Goal: Transaction & Acquisition: Purchase product/service

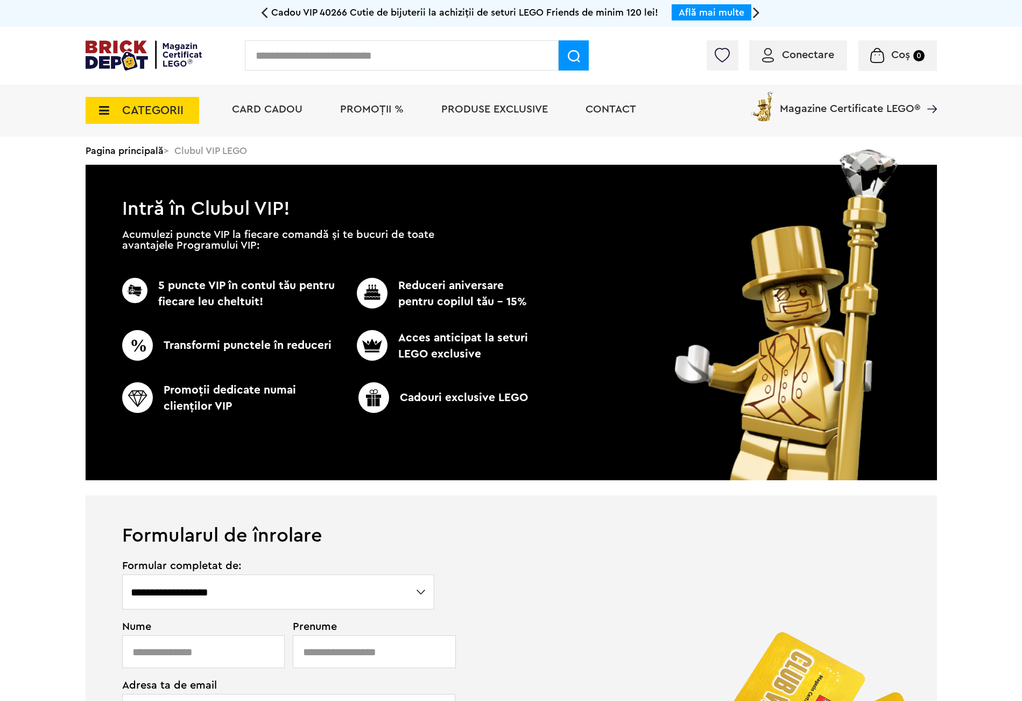
click at [349, 108] on span "PROMOȚII %" at bounding box center [372, 109] width 64 height 11
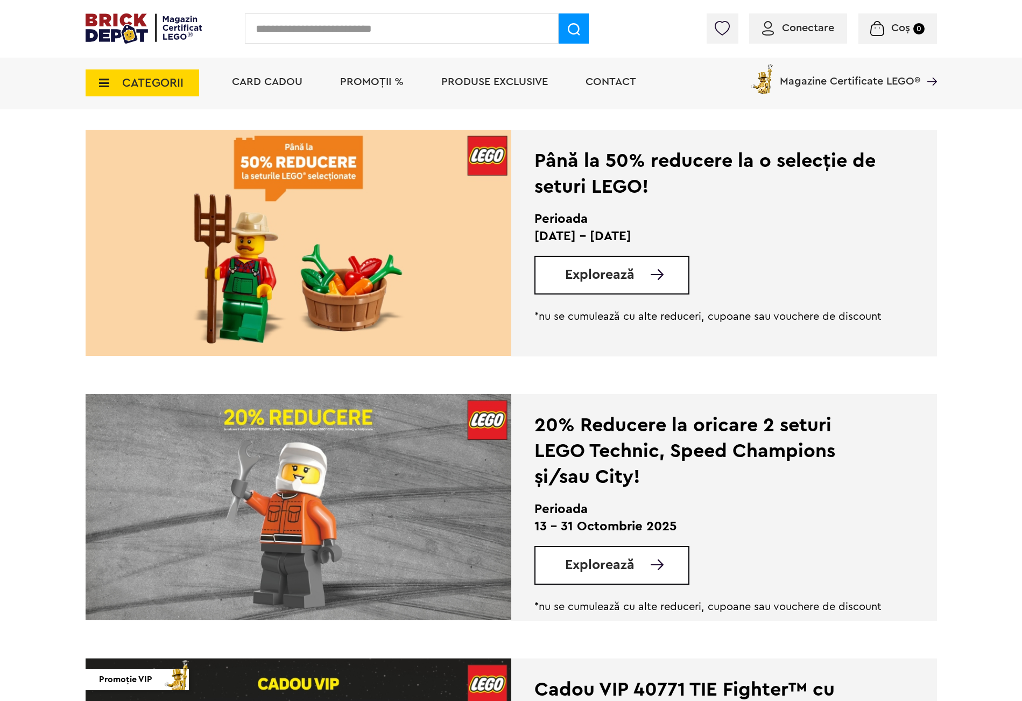
scroll to position [323, 0]
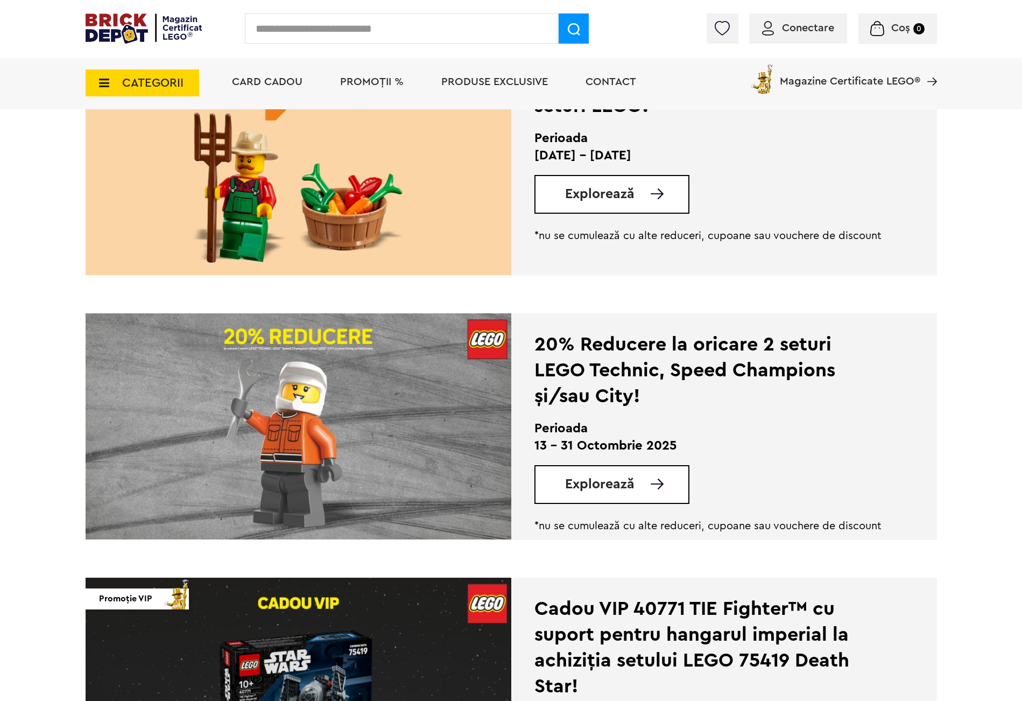
click at [597, 482] on span "Explorează" at bounding box center [599, 483] width 69 height 13
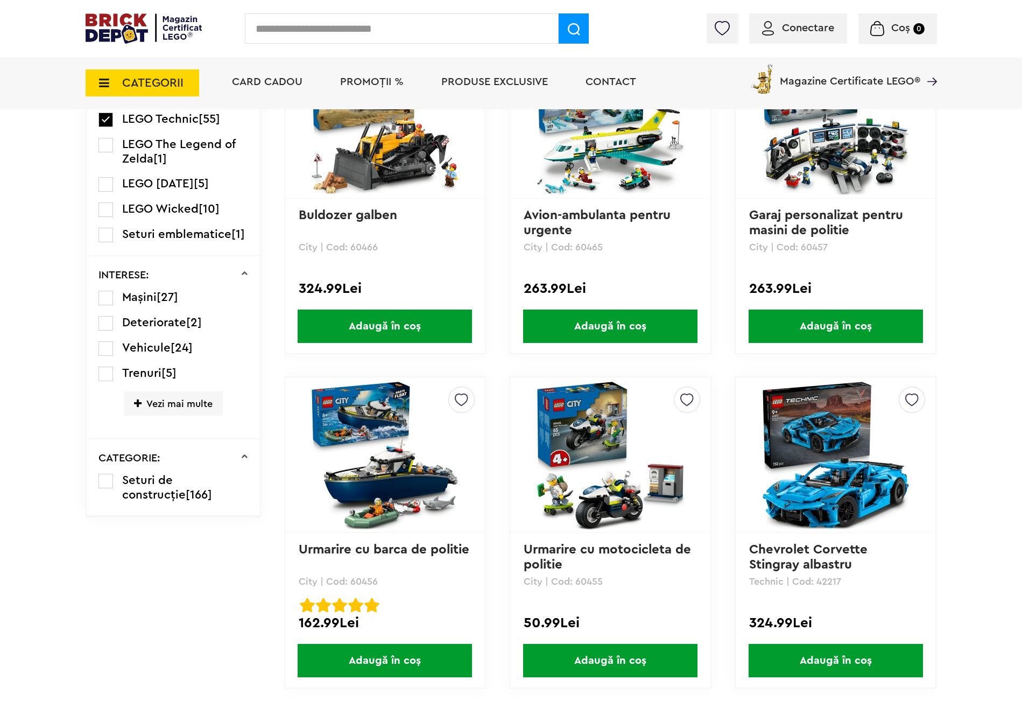
scroll to position [2018, 0]
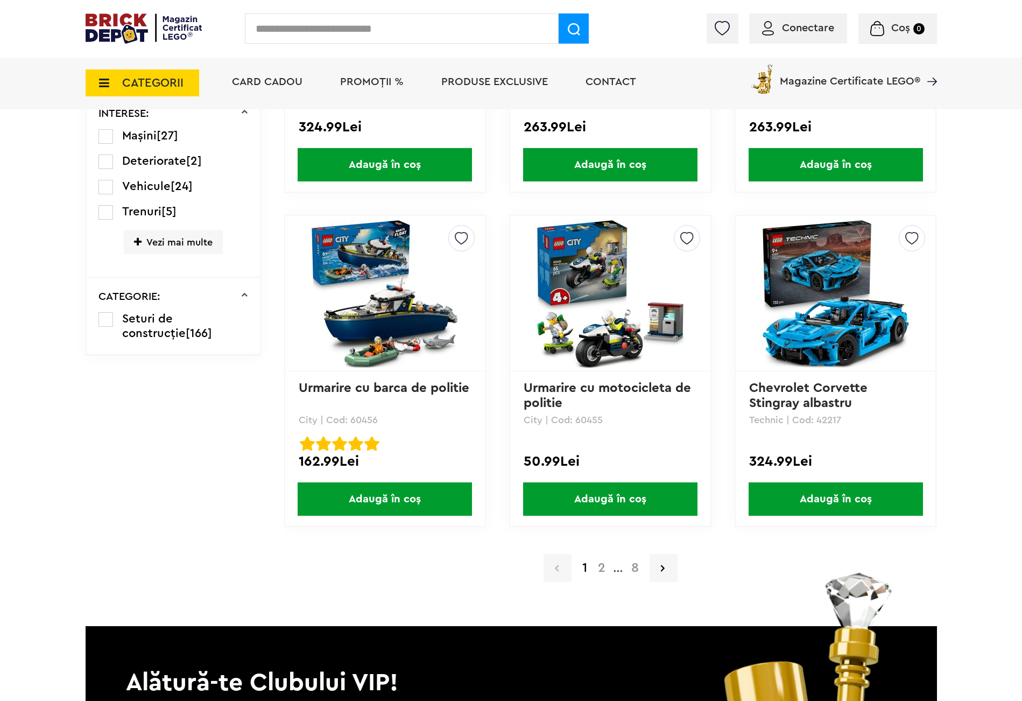
click at [604, 564] on a=LEGO%20Technic&lego=1&order=1&page=2"] "2" at bounding box center [602, 567] width 18 height 13
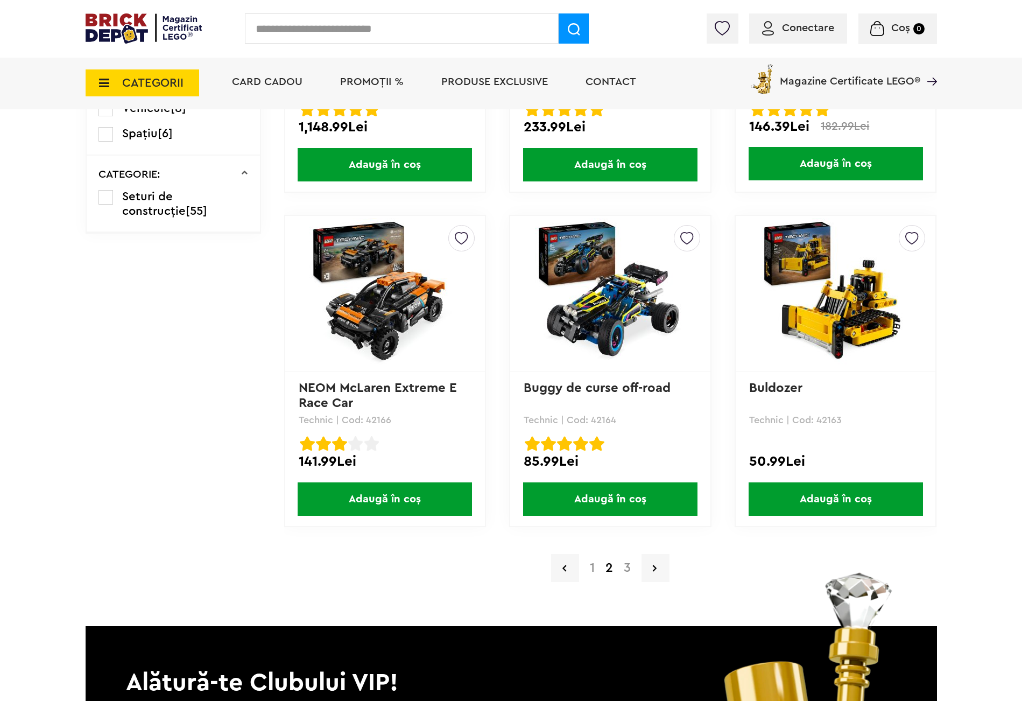
scroll to position [2099, 0]
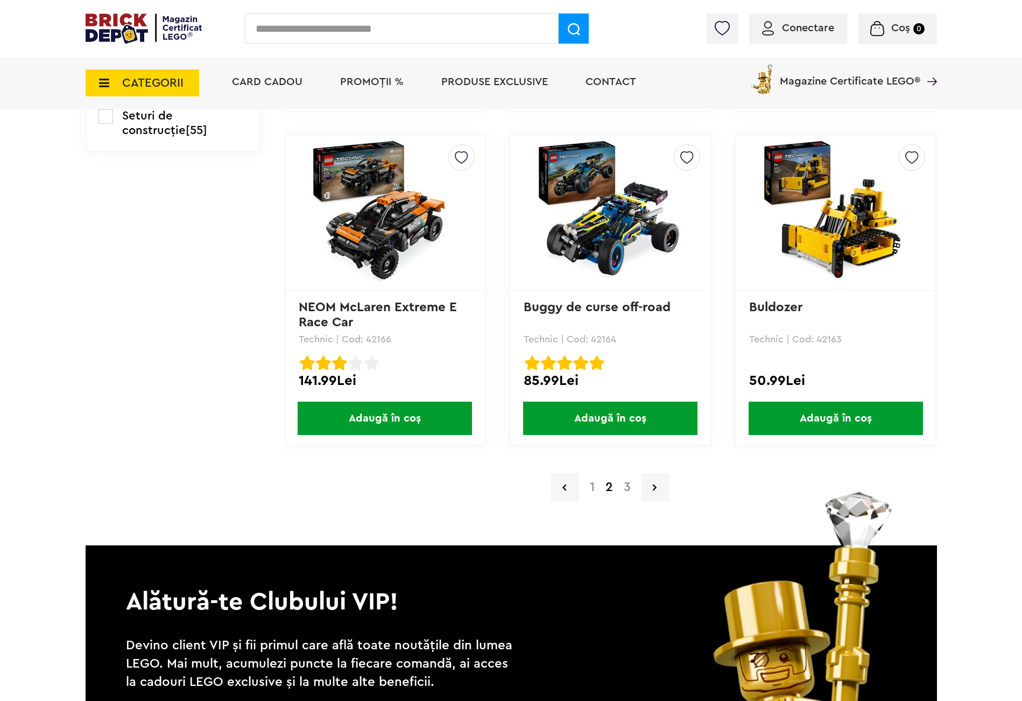
click at [628, 481] on a=LEGO%20Technic&lego=1&order=1&page=3"] "3" at bounding box center [627, 487] width 18 height 13
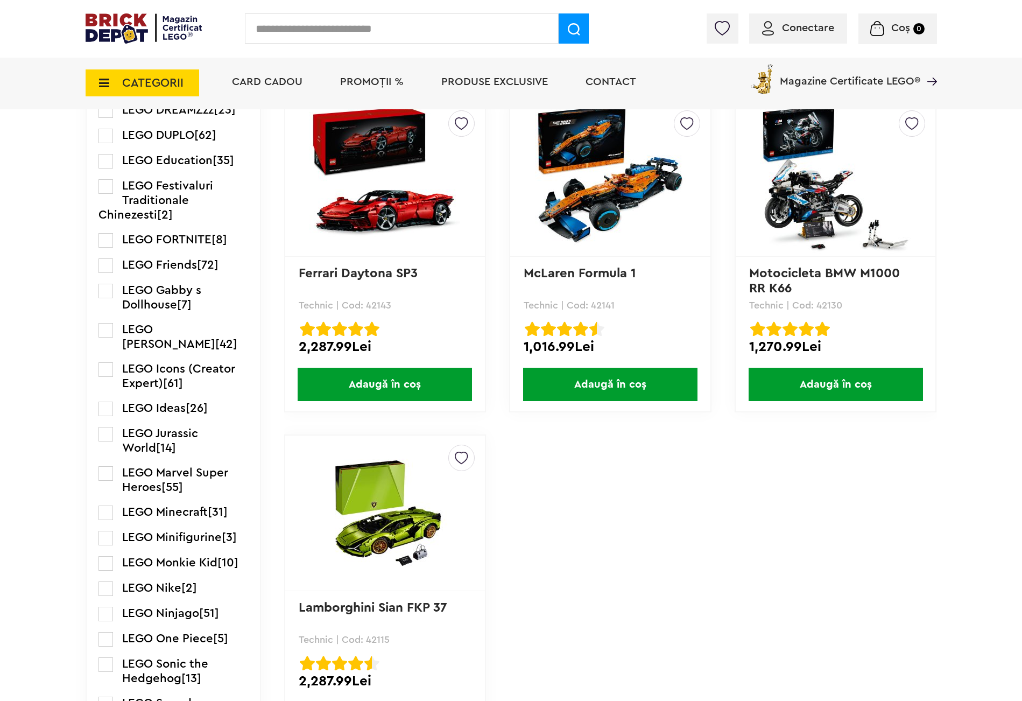
scroll to position [1453, 0]
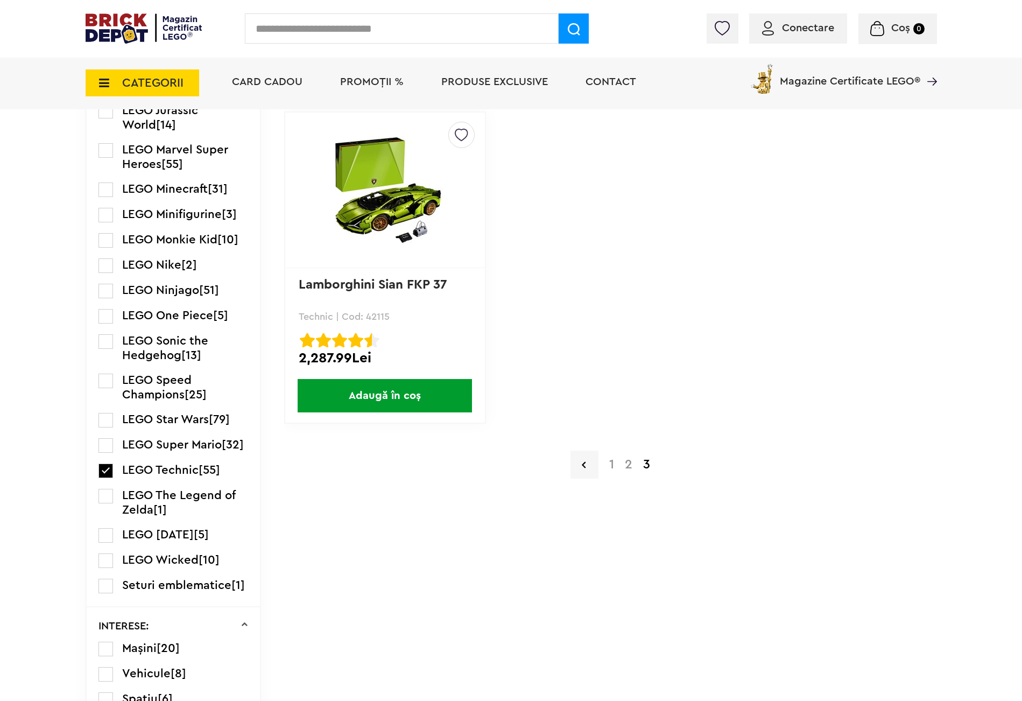
click at [630, 459] on a=LEGO%20Technic&lego=1&order=1&page=2"] "2" at bounding box center [629, 464] width 18 height 13
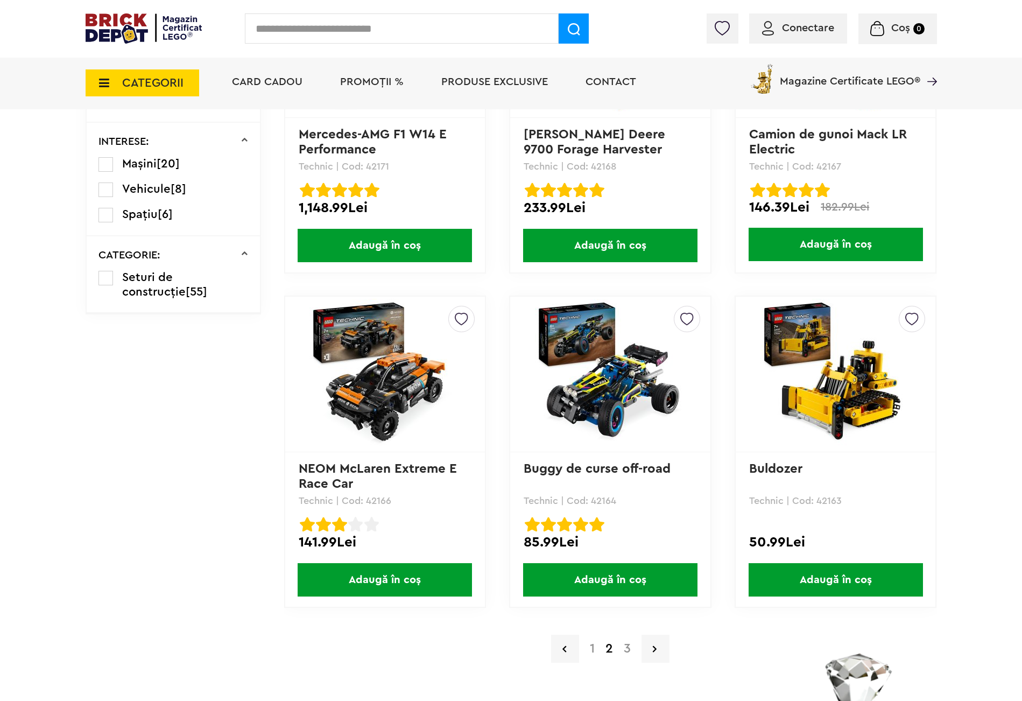
scroll to position [2180, 0]
